Goal: Navigation & Orientation: Find specific page/section

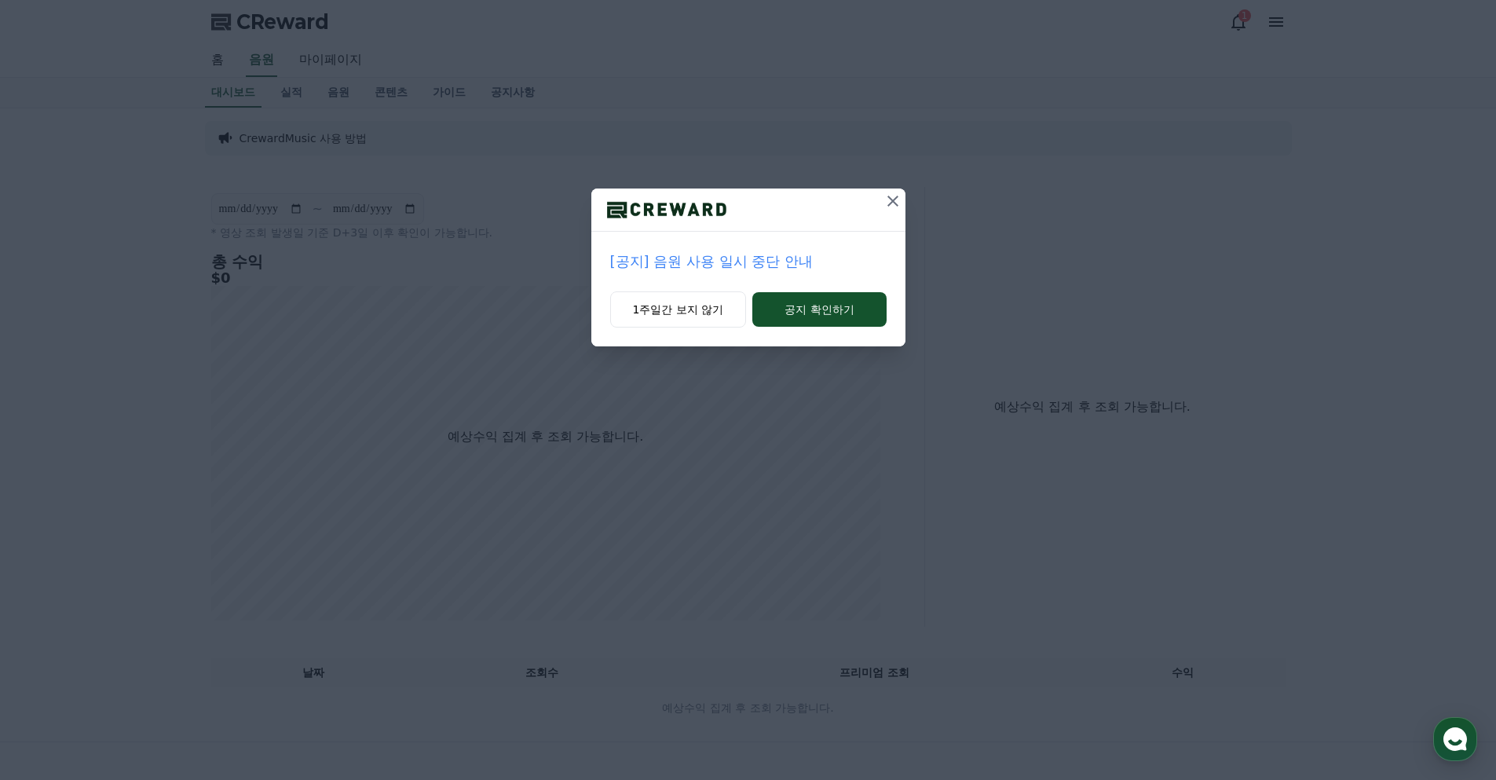
click at [752, 256] on p "[공지] 음원 사용 일시 중단 안내" at bounding box center [748, 262] width 276 height 22
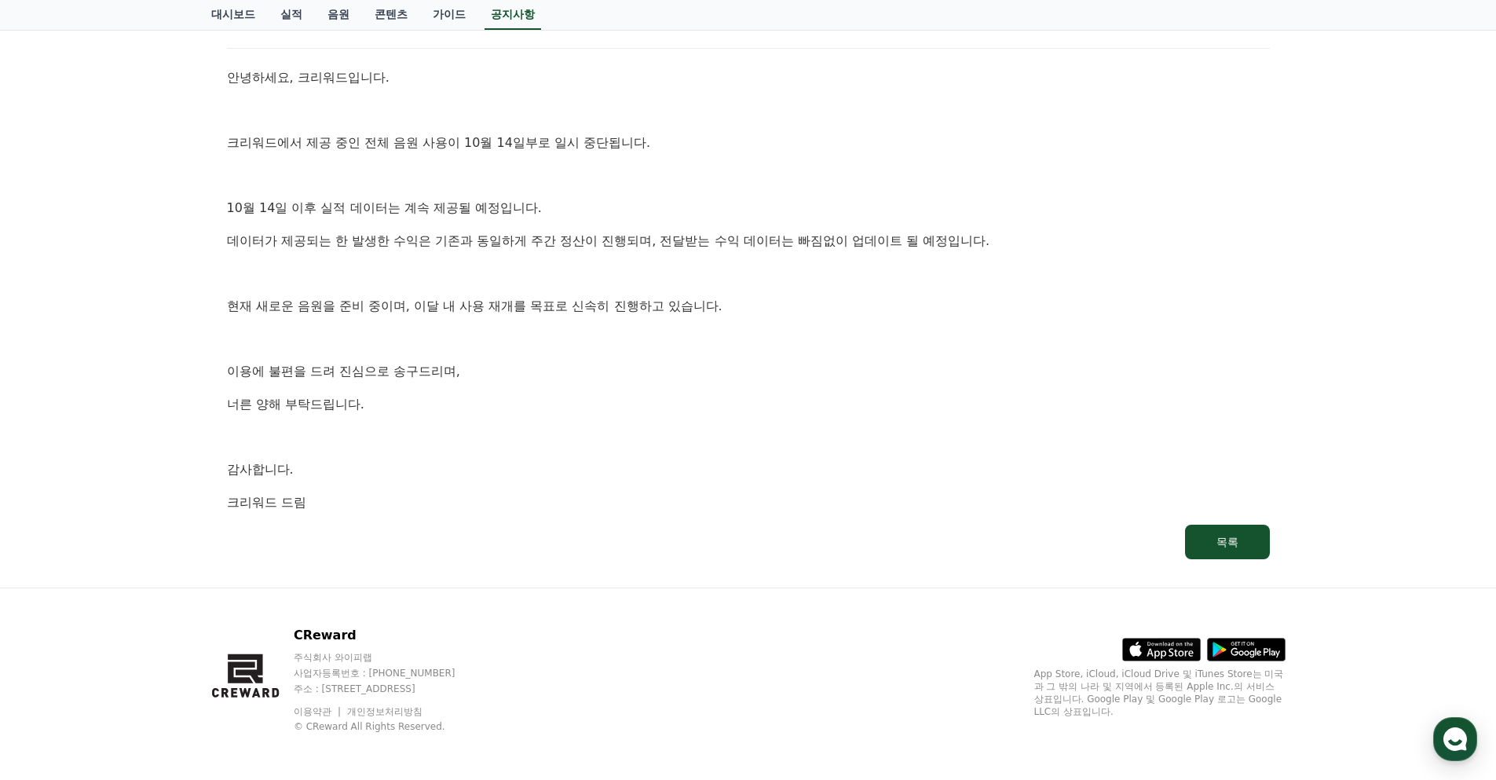
scroll to position [240, 0]
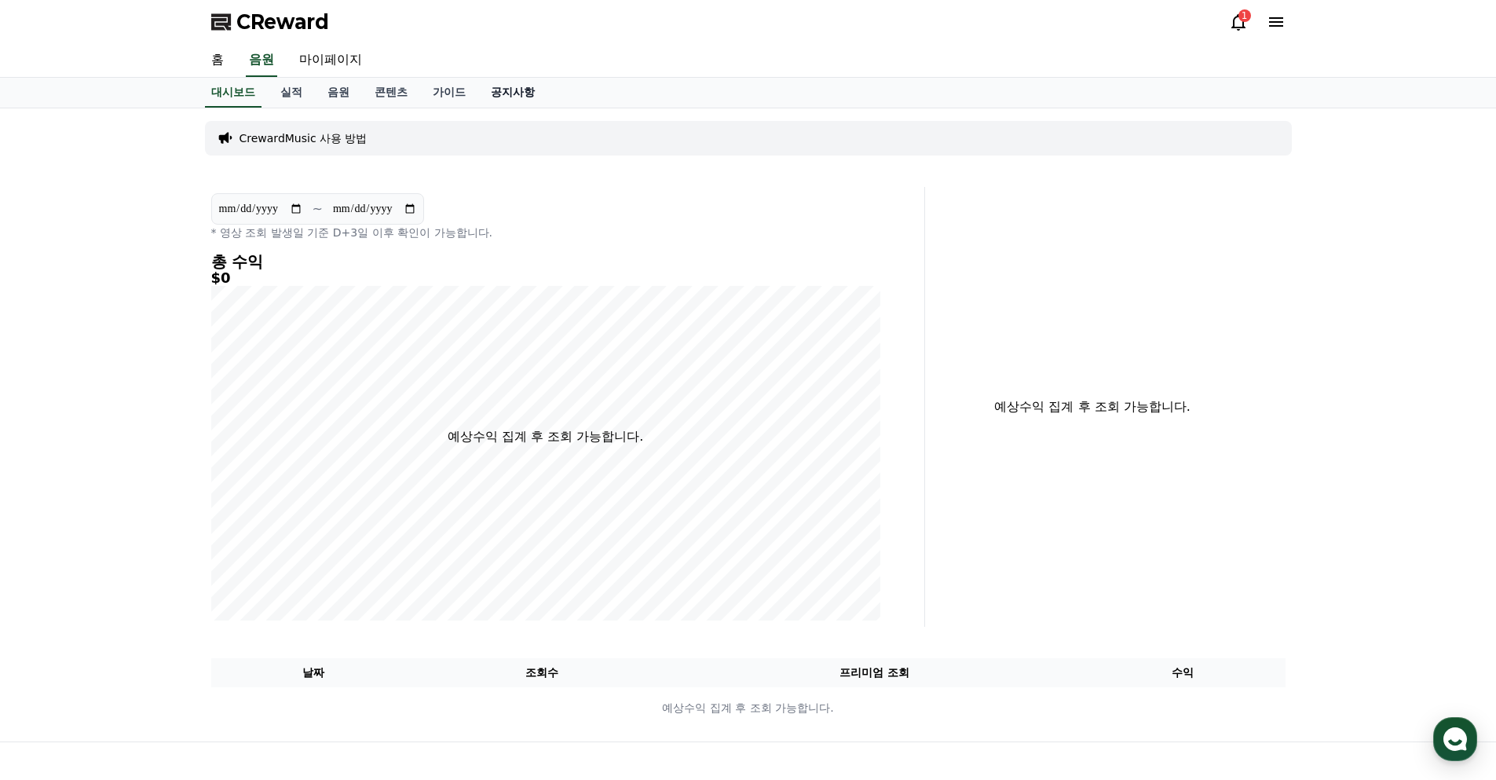
click at [533, 88] on link "공지사항" at bounding box center [512, 93] width 69 height 30
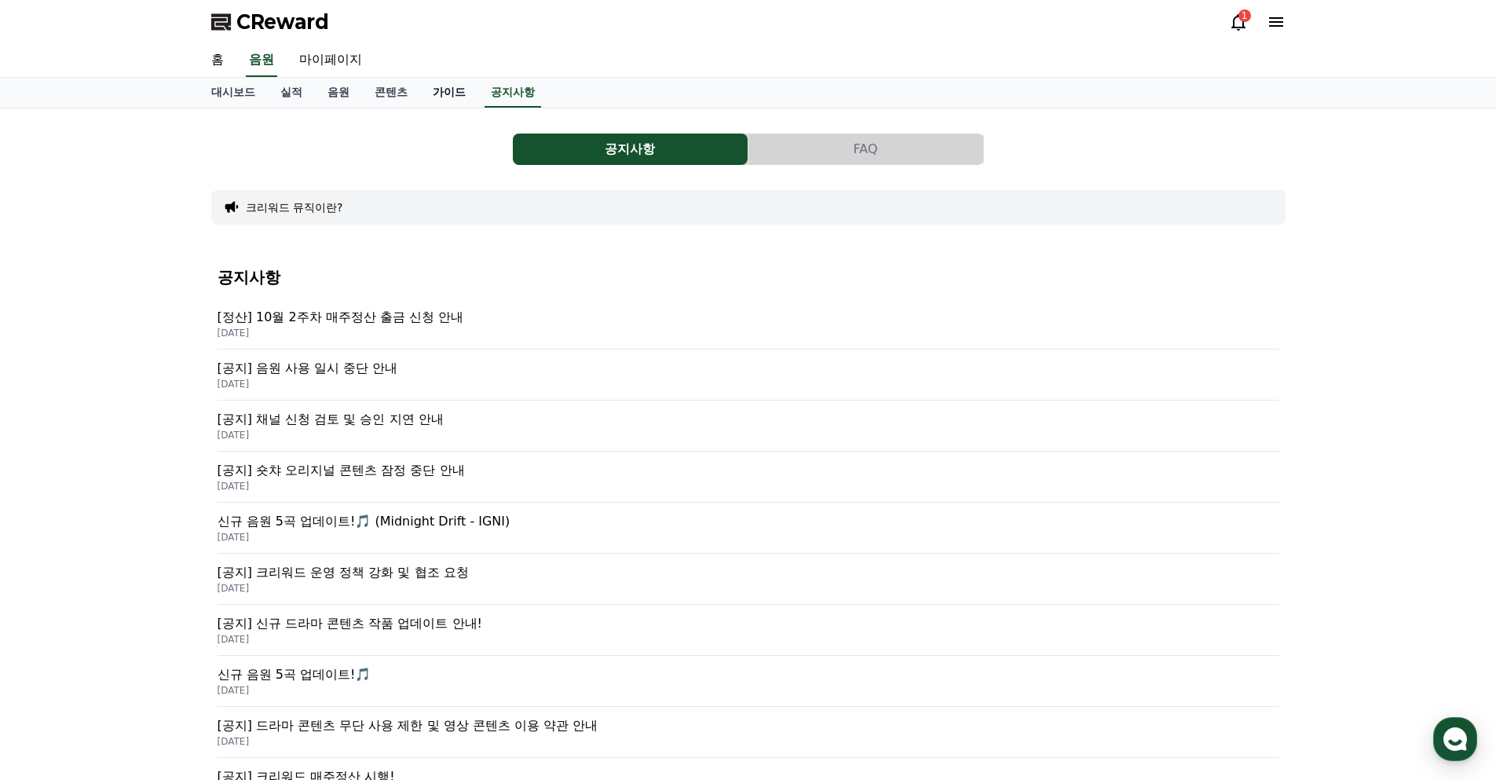
click at [447, 87] on link "가이드" at bounding box center [449, 93] width 58 height 30
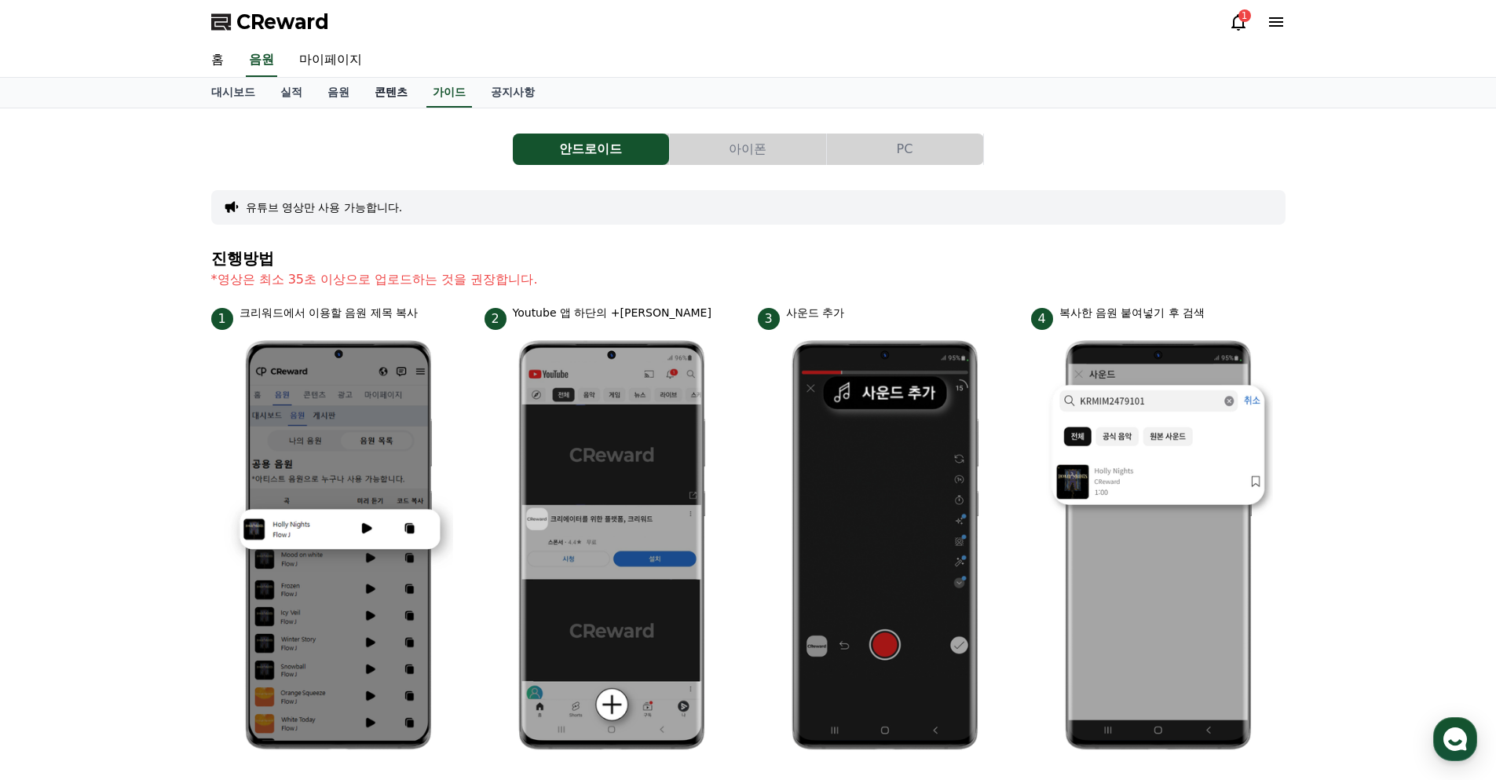
click at [386, 89] on link "콘텐츠" at bounding box center [391, 93] width 58 height 30
click at [328, 94] on link "음원" at bounding box center [338, 93] width 47 height 30
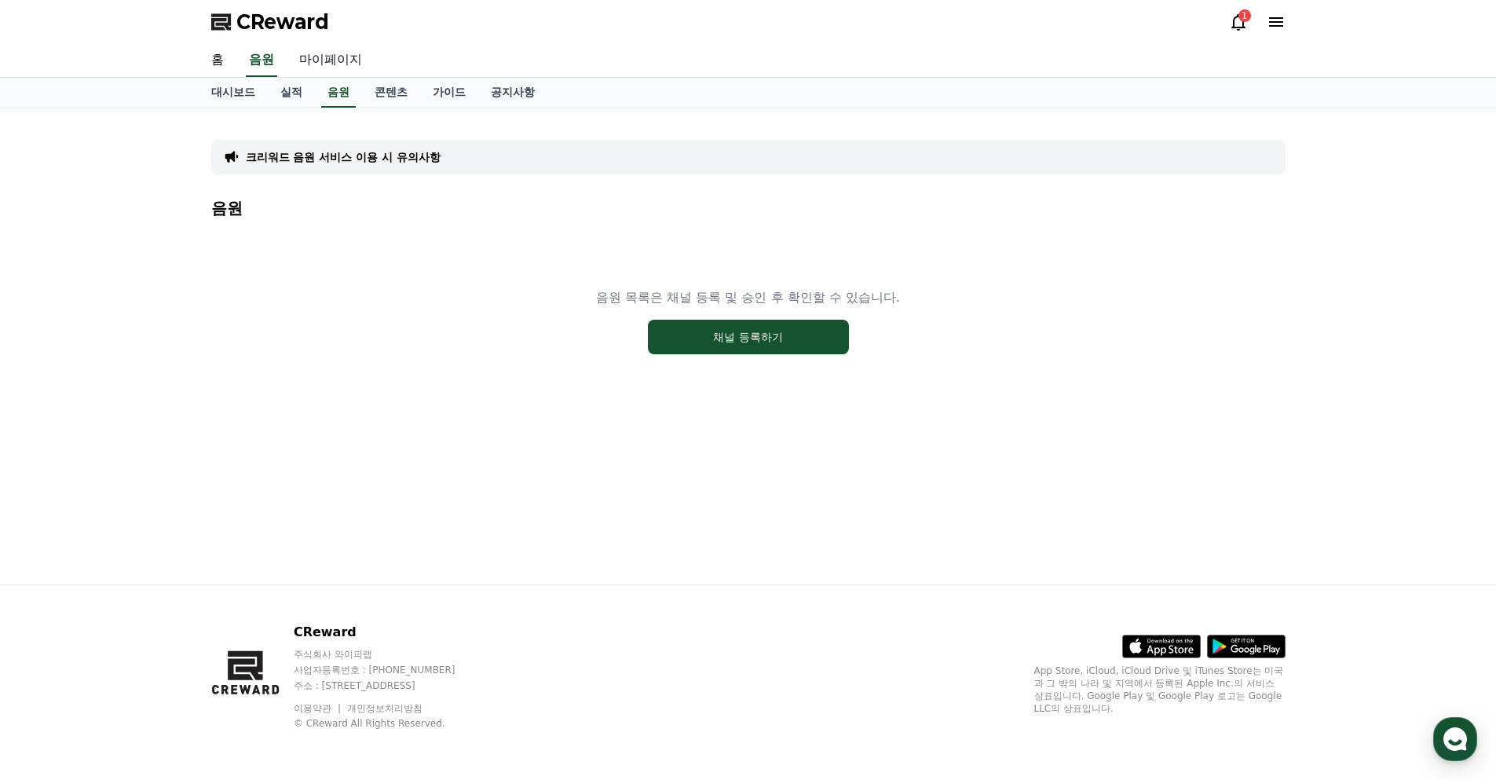
click at [328, 64] on link "마이페이지" at bounding box center [331, 60] width 88 height 33
select select "**********"
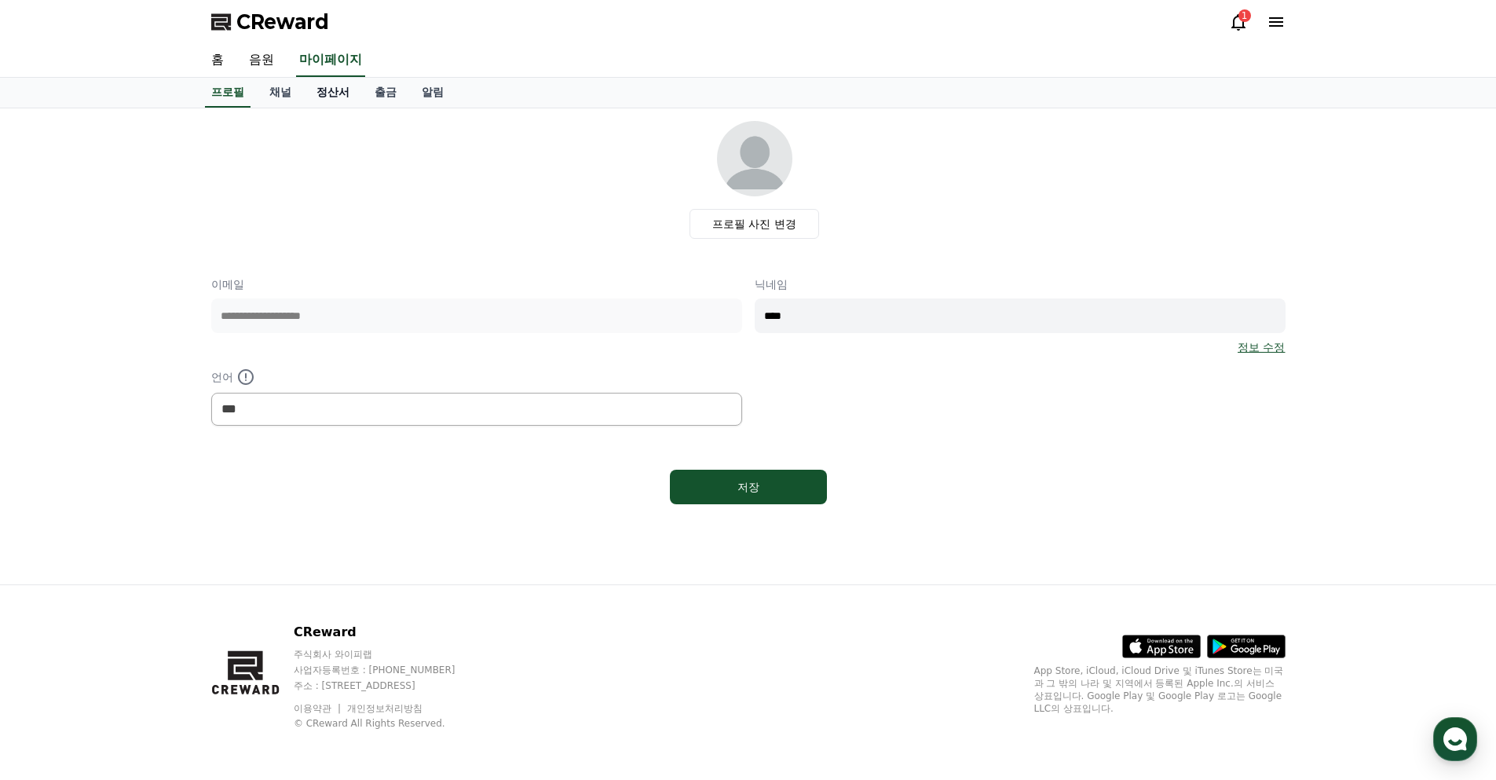
click at [358, 91] on link "정산서" at bounding box center [333, 93] width 58 height 30
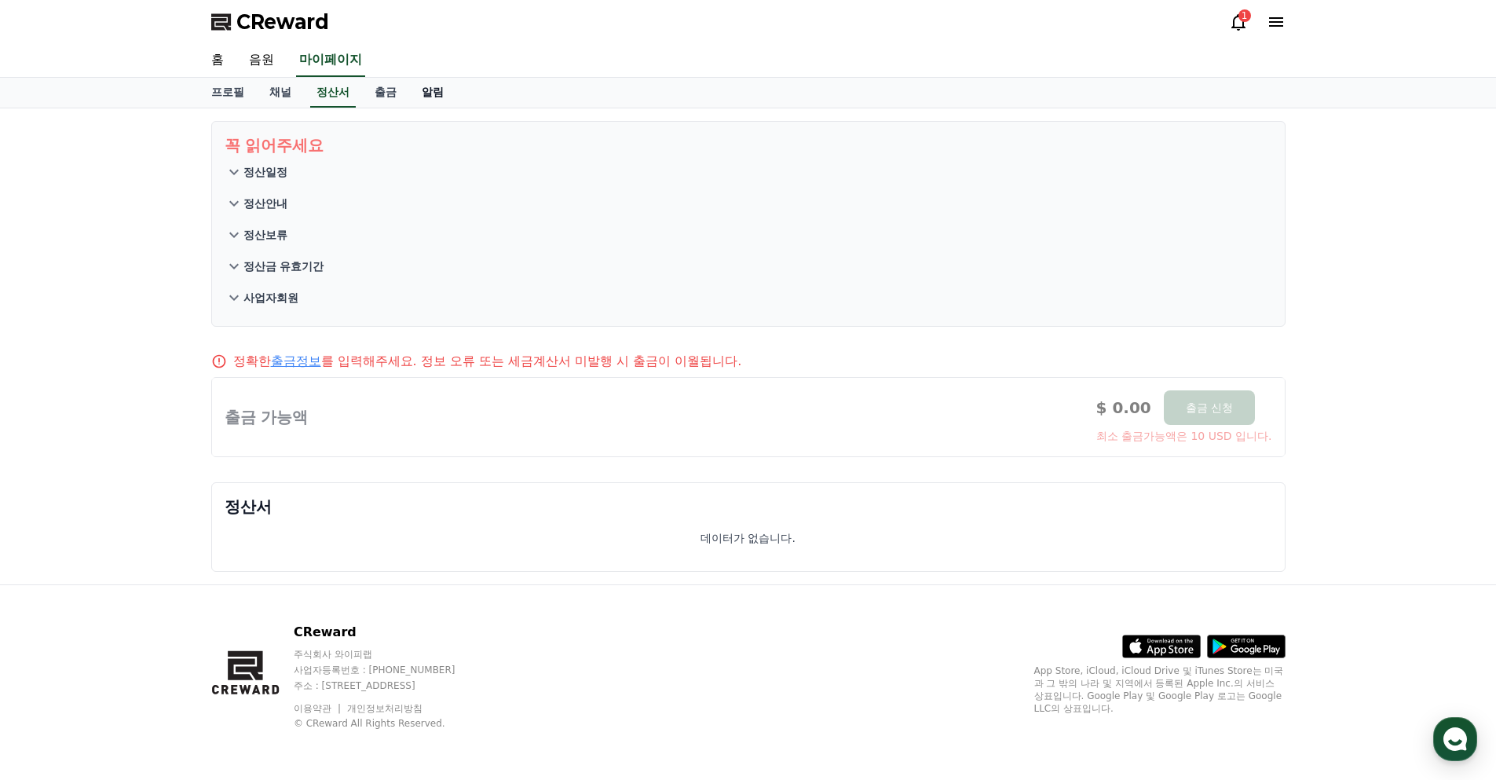
click at [434, 92] on link "알림" at bounding box center [432, 93] width 47 height 30
click at [283, 89] on link "채널" at bounding box center [280, 93] width 47 height 30
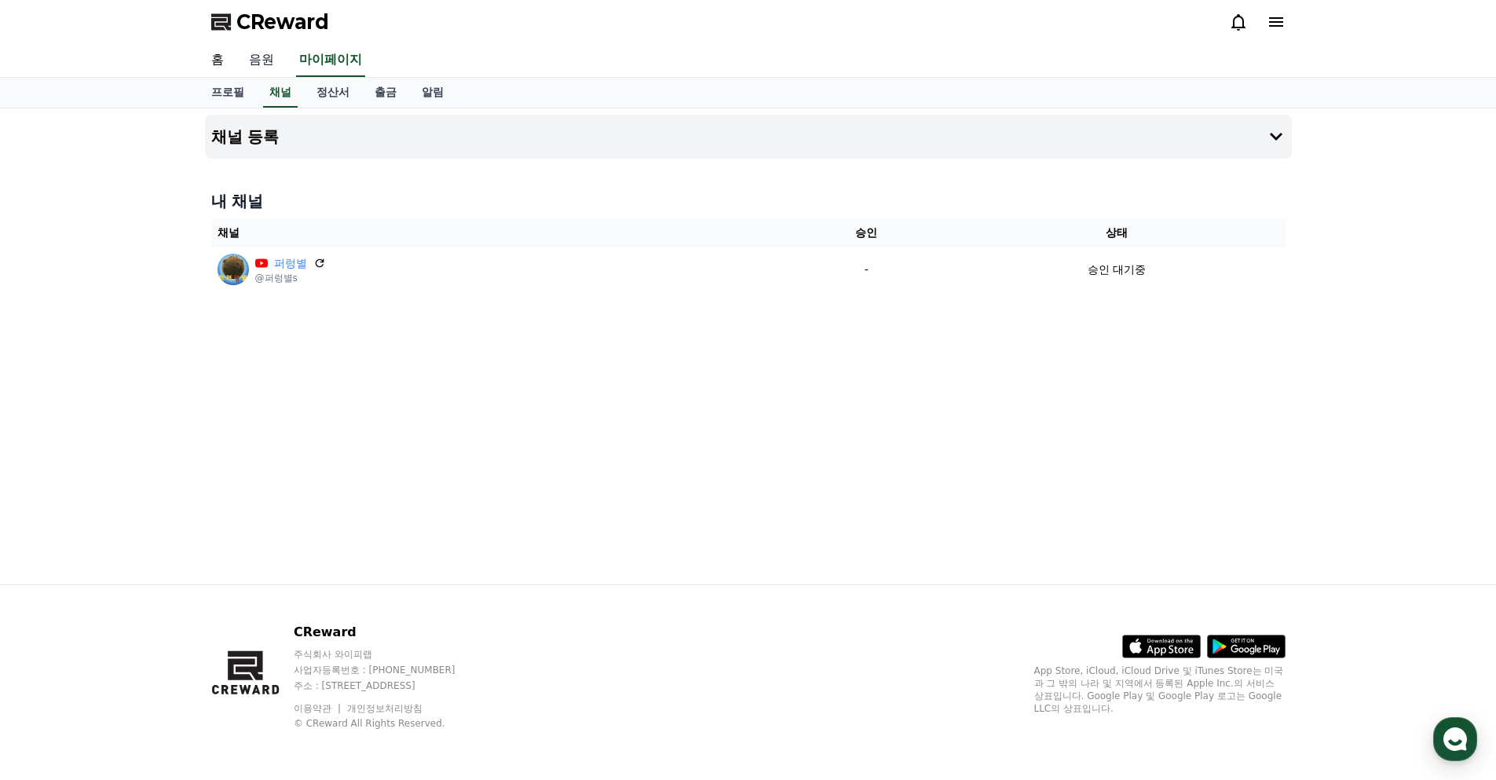
click at [269, 62] on link "음원" at bounding box center [261, 60] width 50 height 33
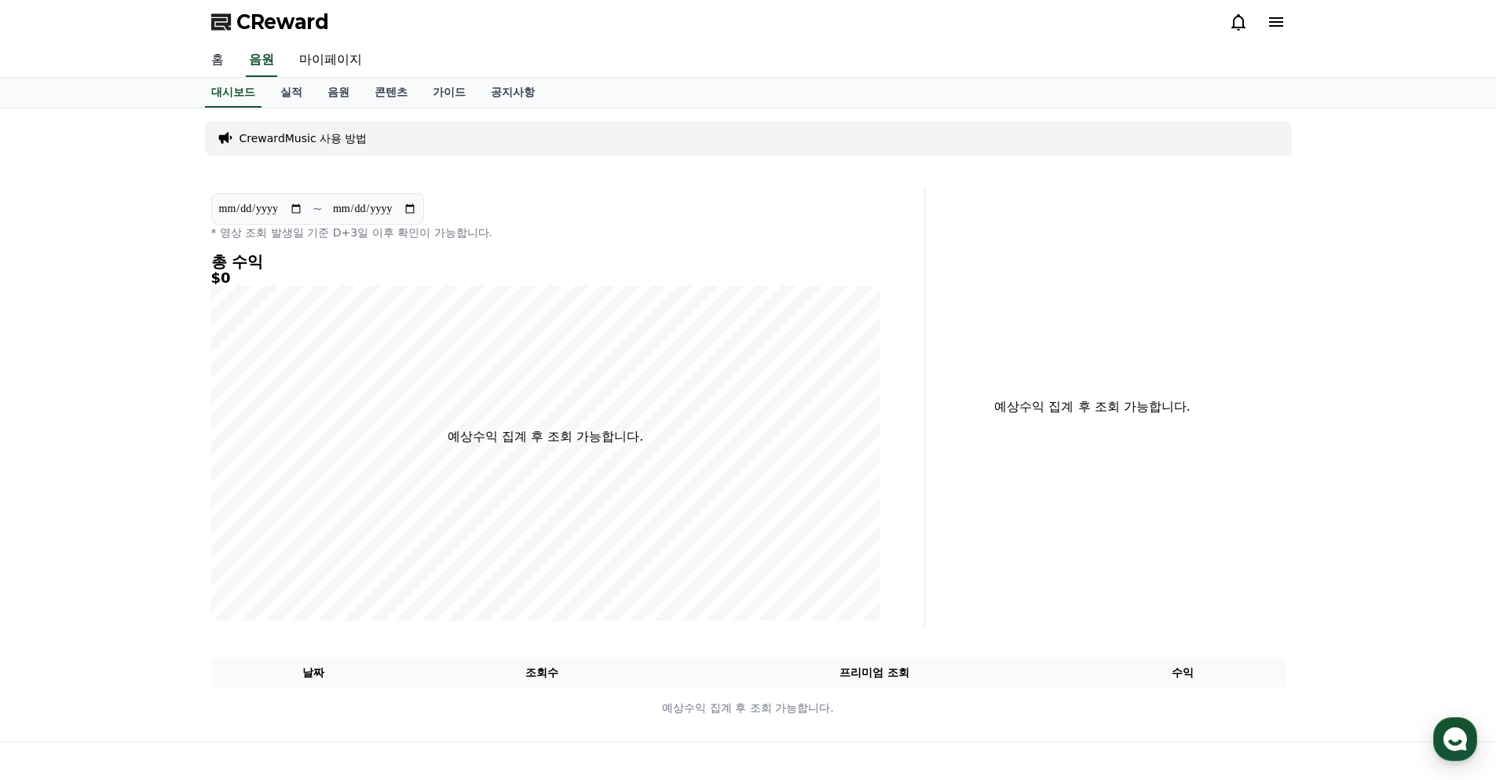
click at [221, 61] on link "홈" at bounding box center [218, 60] width 38 height 33
click at [507, 89] on link "공지사항" at bounding box center [512, 93] width 69 height 30
